Goal: Share content: Share content

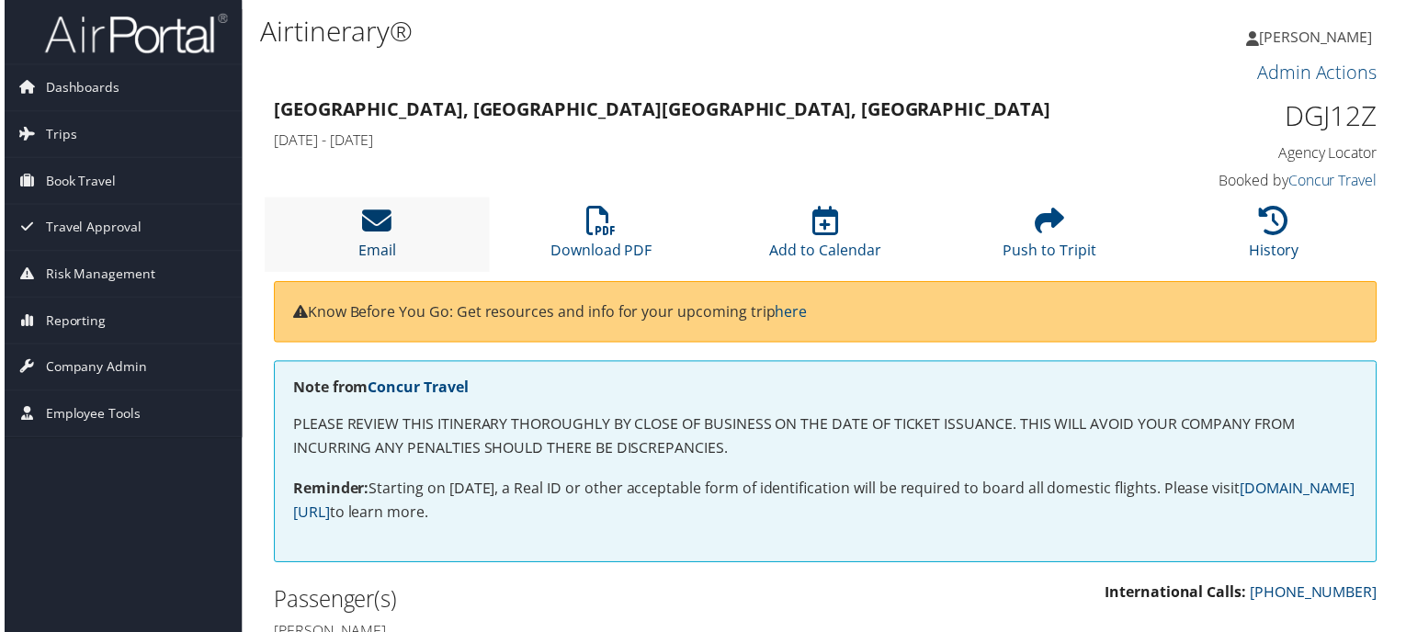
click at [366, 235] on icon at bounding box center [374, 222] width 29 height 29
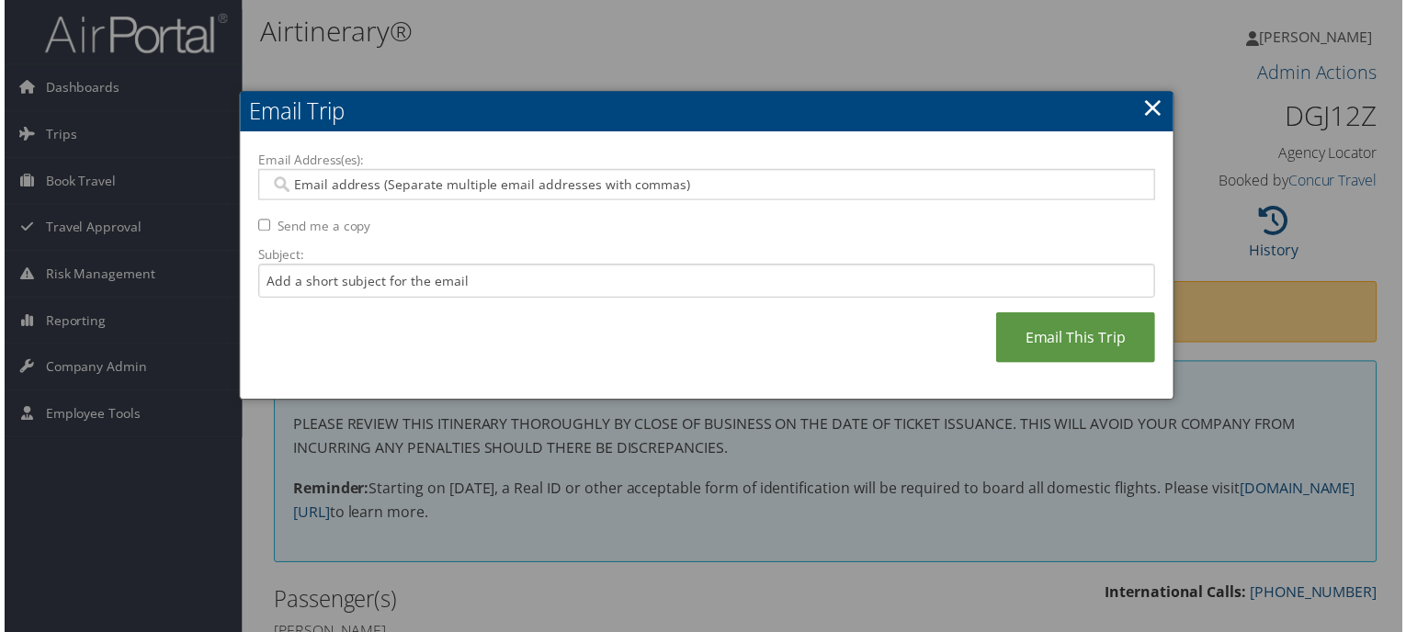
click at [460, 187] on input "Email Address(es):" at bounding box center [706, 185] width 879 height 18
paste input "[PERSON_NAME][EMAIL_ADDRESS][PERSON_NAME][DOMAIN_NAME]"
type input "[PERSON_NAME][EMAIL_ADDRESS][PERSON_NAME][DOMAIN_NAME]"
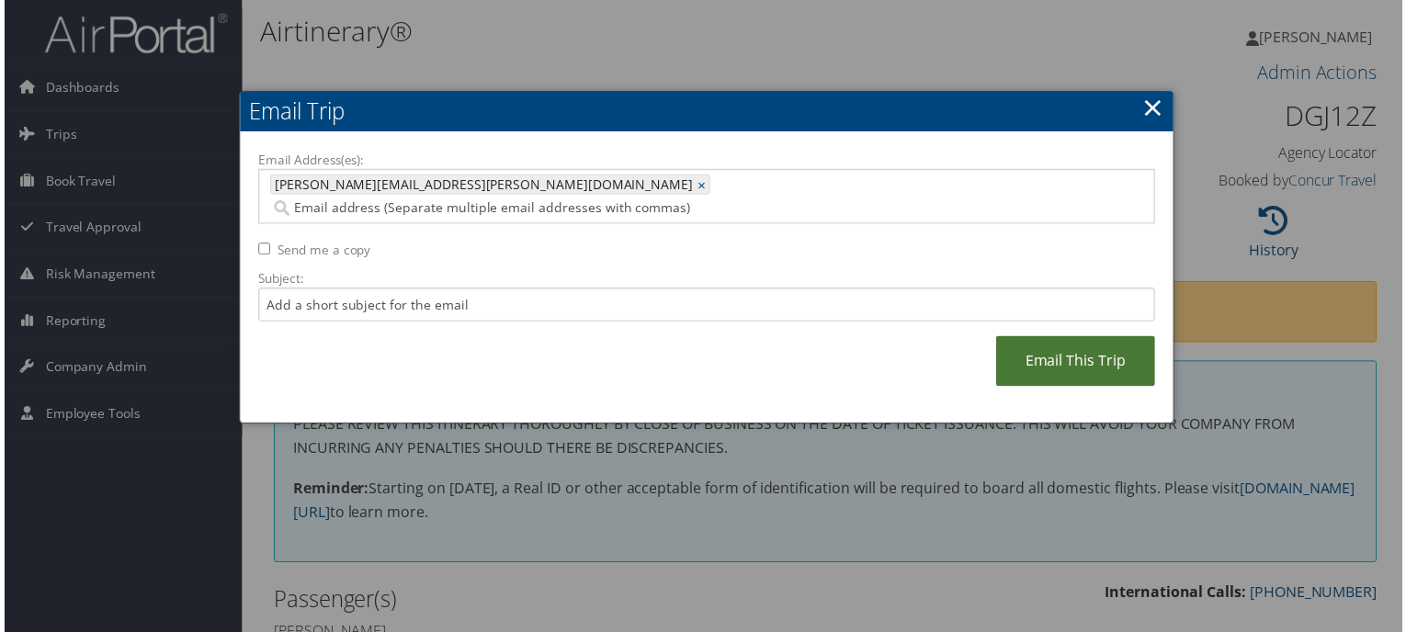
click at [1062, 348] on link "Email This Trip" at bounding box center [1078, 363] width 160 height 51
